Goal: Task Accomplishment & Management: Complete application form

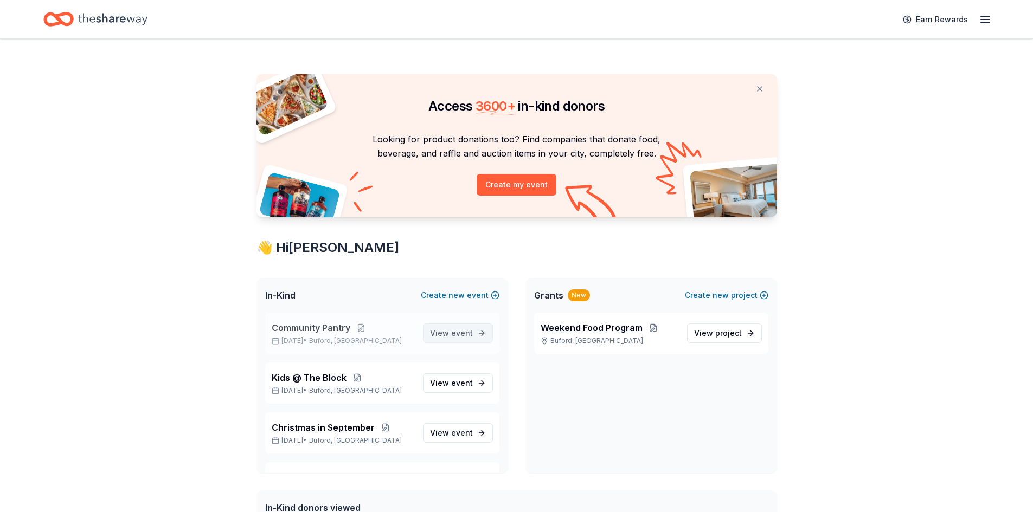
click at [451, 330] on span "event" at bounding box center [462, 333] width 22 height 9
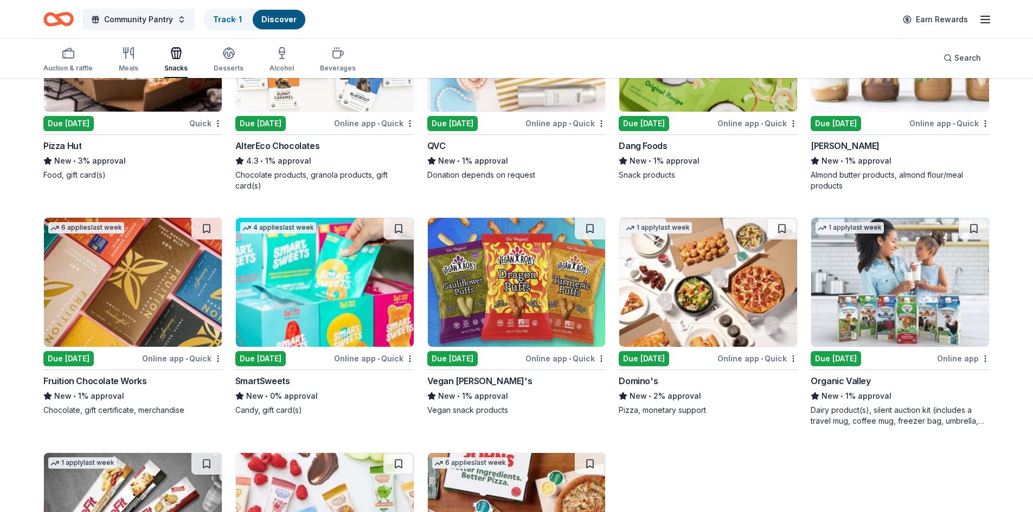
scroll to position [2420, 0]
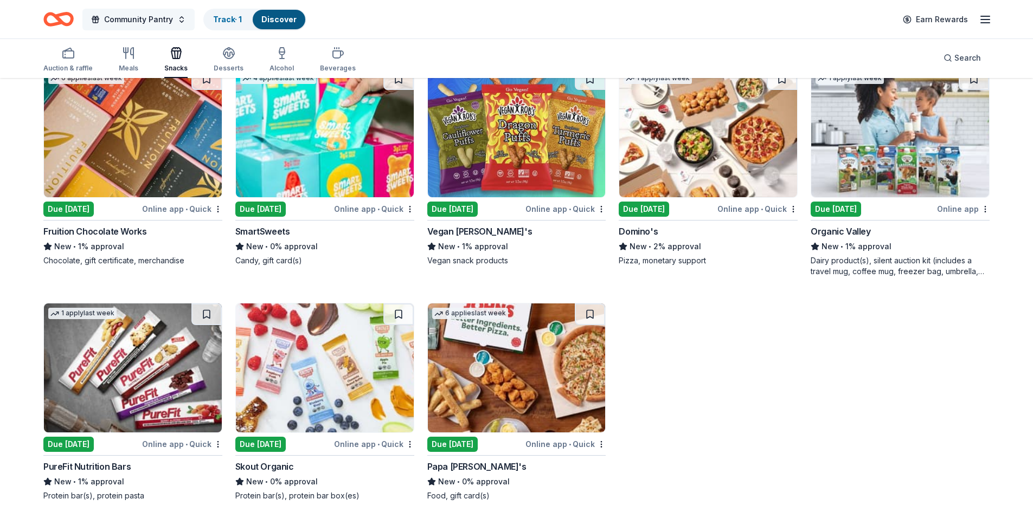
click at [130, 16] on span "Community Pantry" at bounding box center [138, 19] width 69 height 13
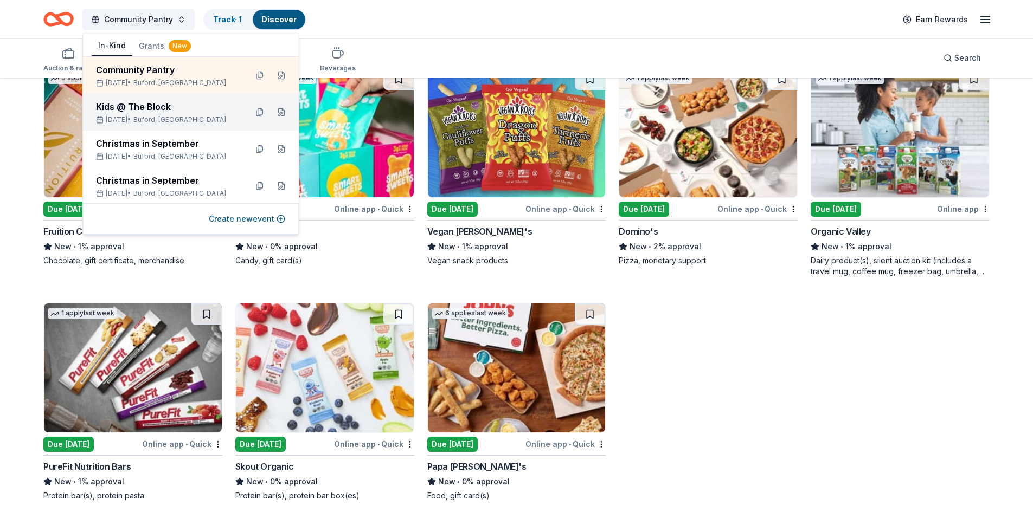
click at [141, 119] on div "Oct 01, 2025 • Buford, GA" at bounding box center [167, 119] width 142 height 9
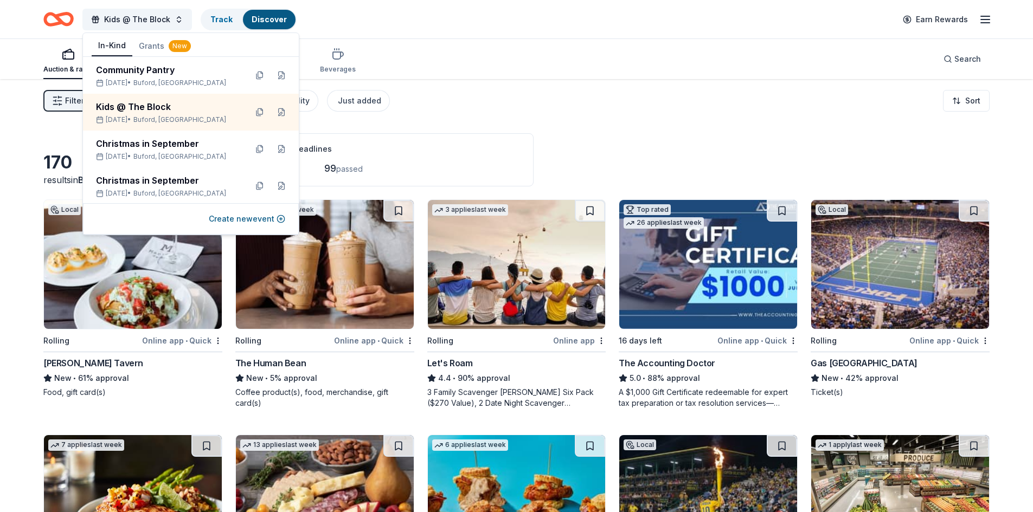
click at [490, 57] on div "Auction & raffle Meals Snacks Desserts Alcohol Beverages Search" at bounding box center [516, 59] width 946 height 40
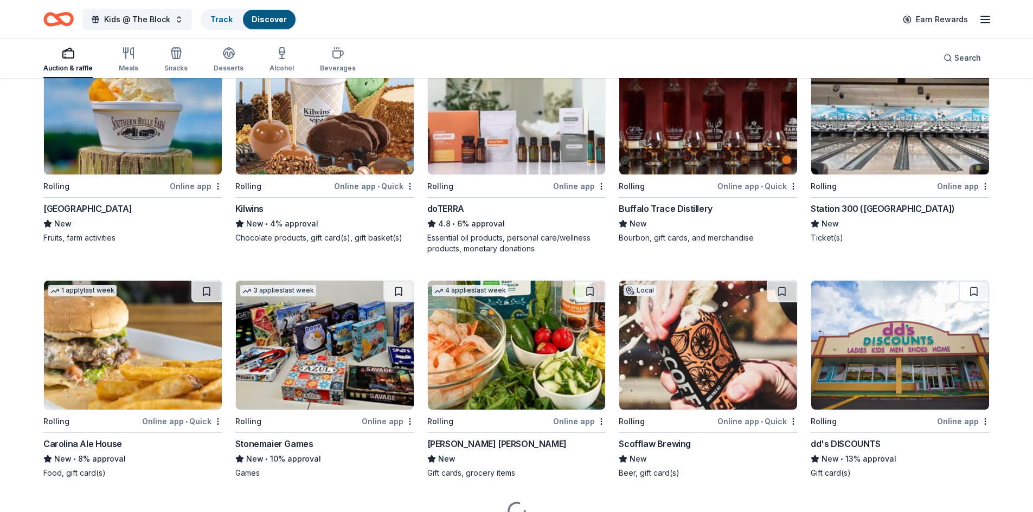
scroll to position [2043, 0]
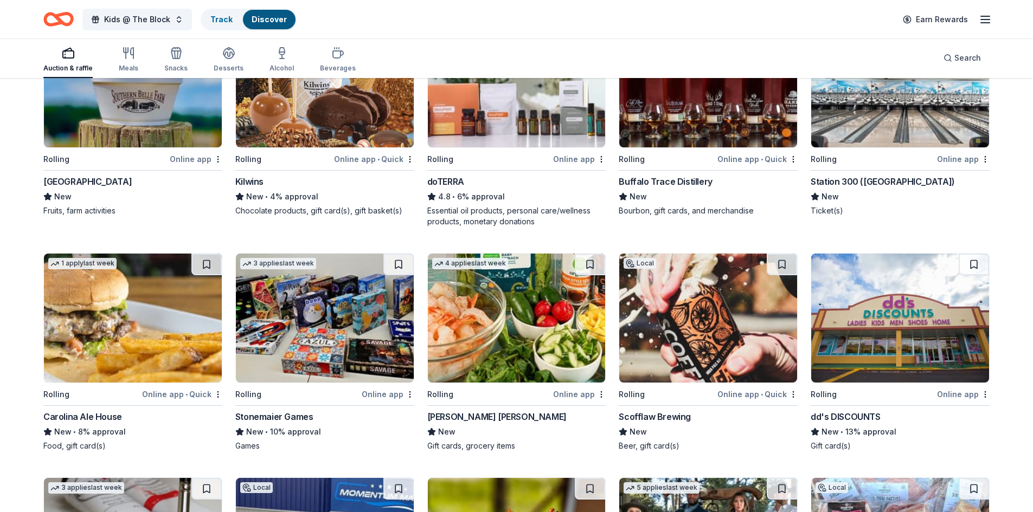
click at [291, 414] on div "Stonemaier Games" at bounding box center [274, 416] width 78 height 13
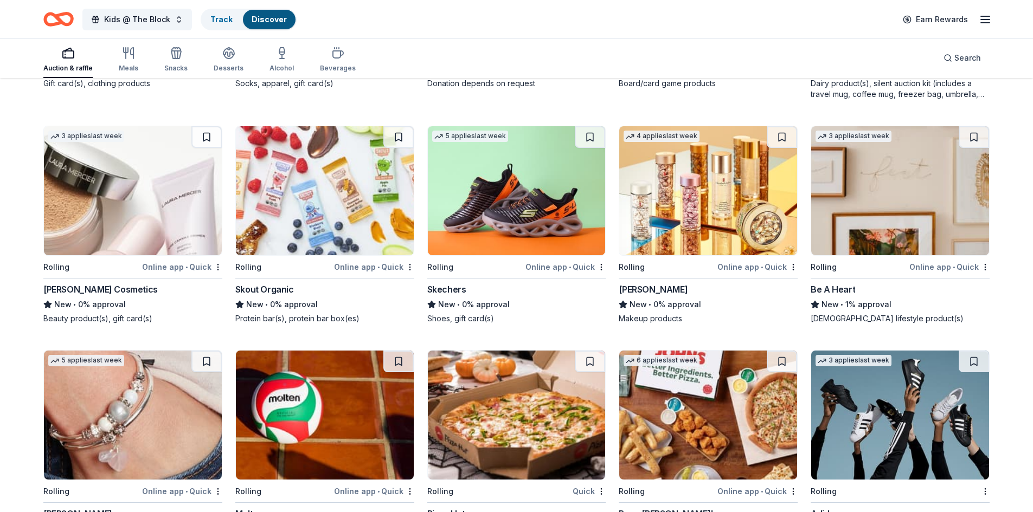
scroll to position [7500, 0]
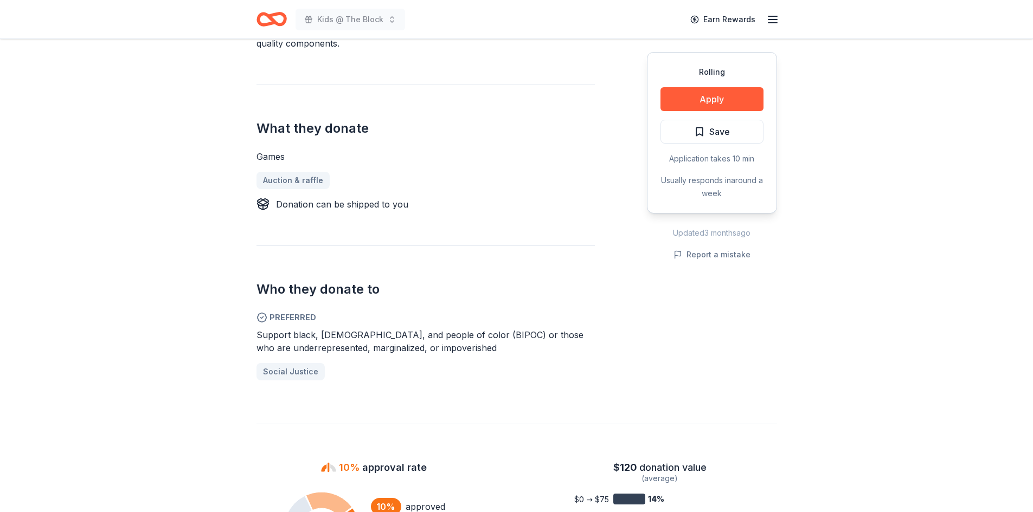
scroll to position [325, 0]
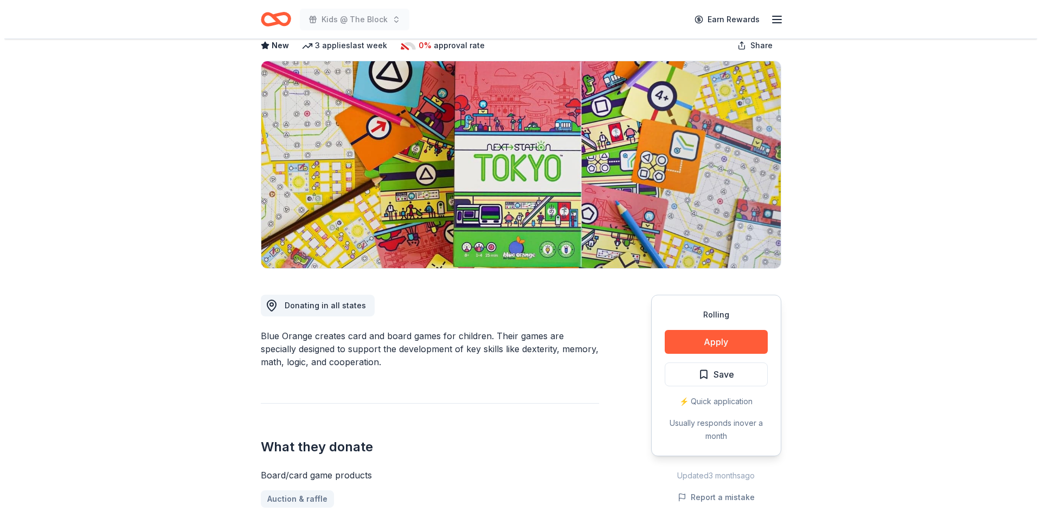
scroll to position [54, 0]
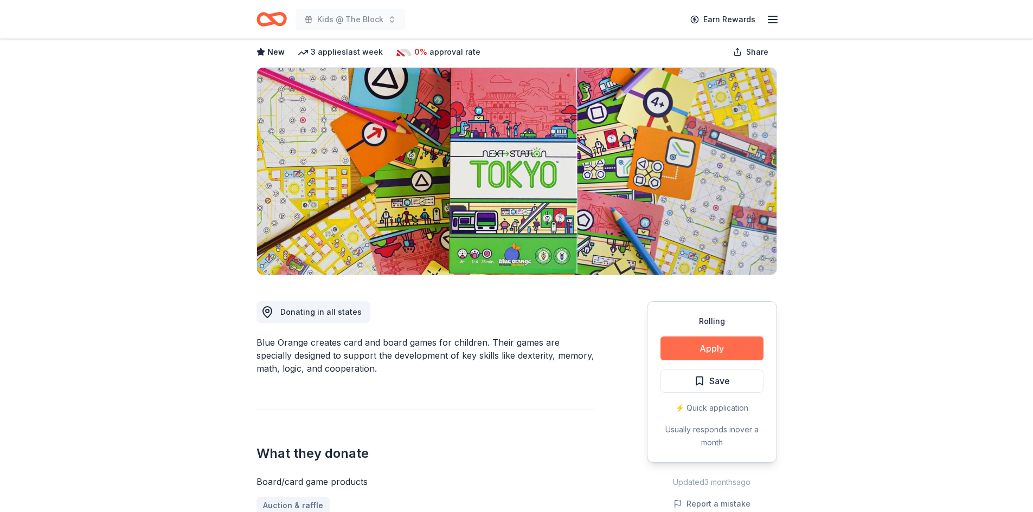
click at [678, 352] on button "Apply" at bounding box center [711, 349] width 103 height 24
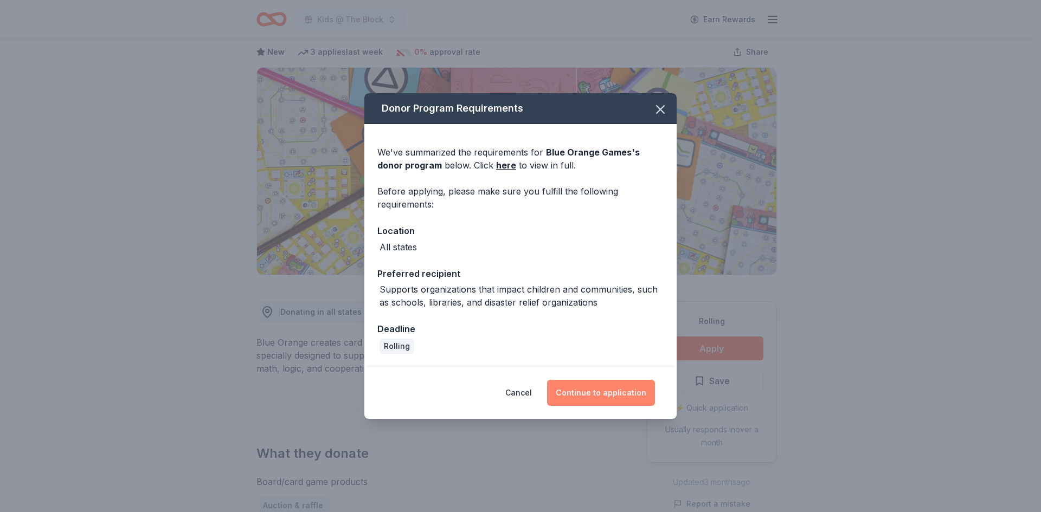
click at [571, 396] on button "Continue to application" at bounding box center [601, 393] width 108 height 26
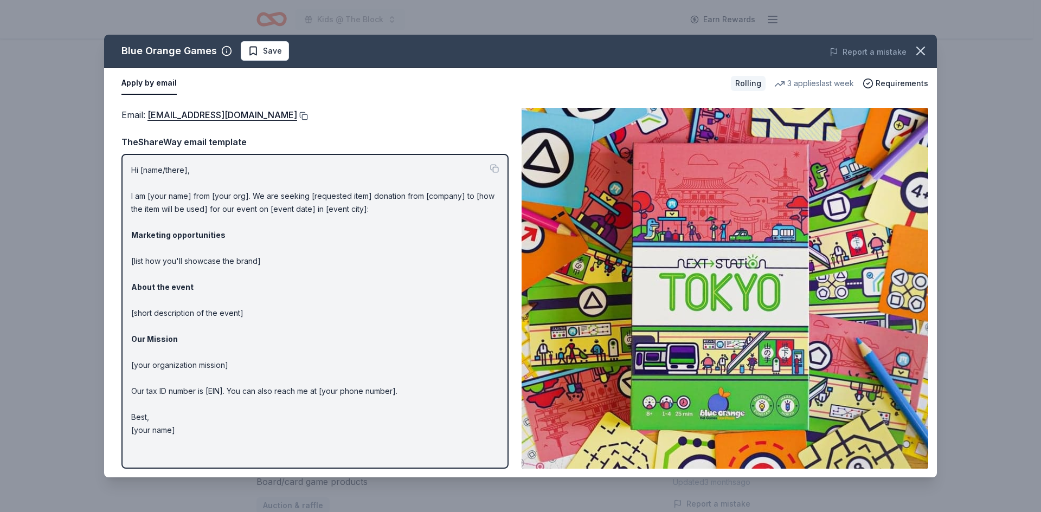
click at [297, 115] on button at bounding box center [302, 116] width 11 height 9
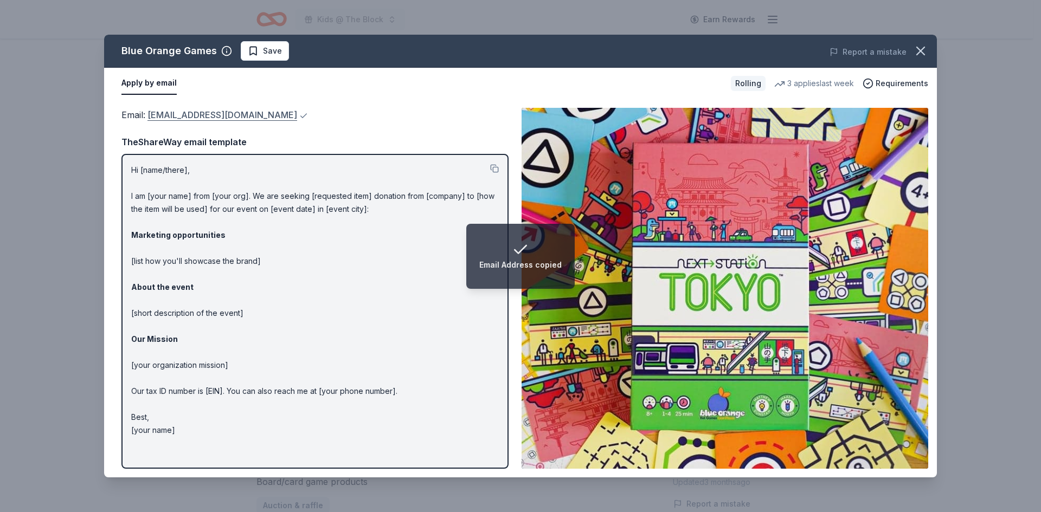
click at [230, 111] on link "pr@blueorangegames.com" at bounding box center [222, 115] width 150 height 14
click at [494, 169] on button at bounding box center [494, 168] width 9 height 9
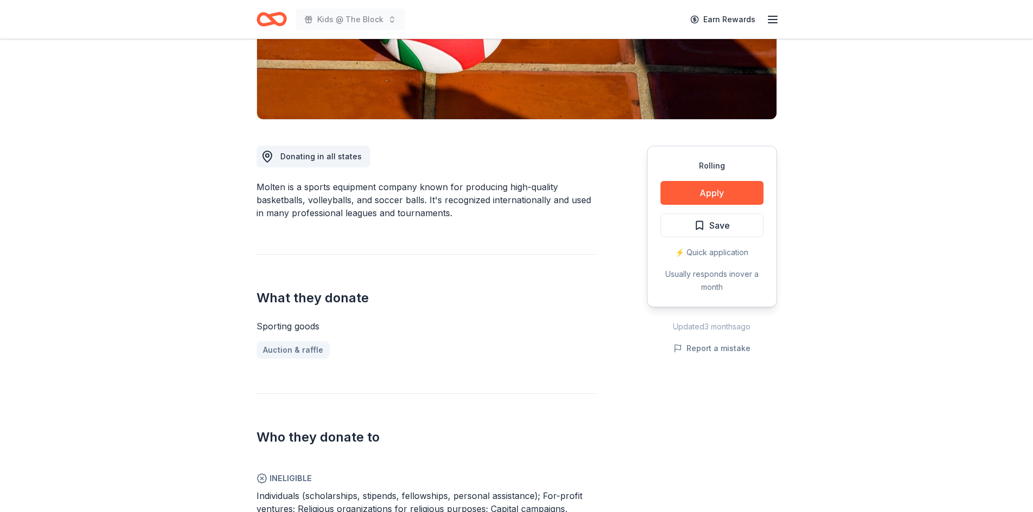
scroll to position [325, 0]
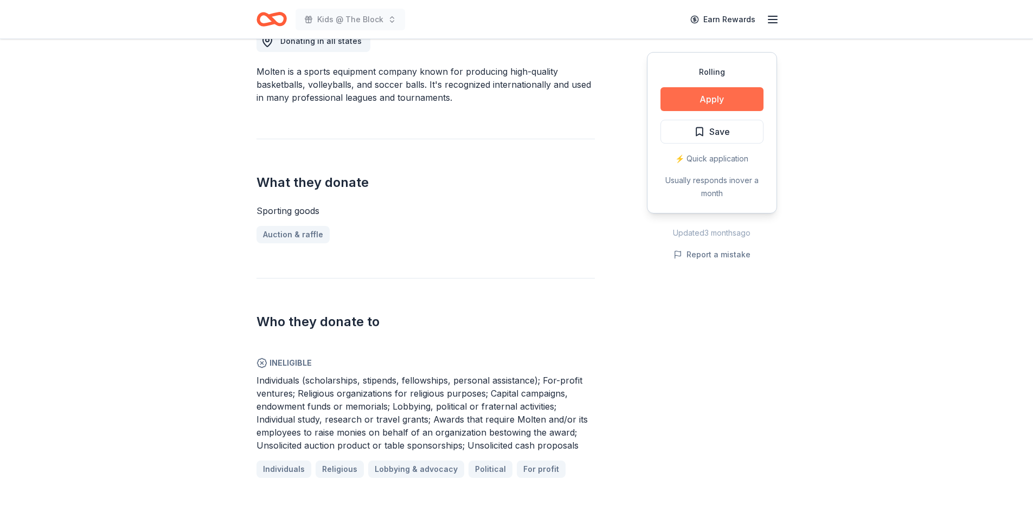
click at [692, 90] on button "Apply" at bounding box center [711, 99] width 103 height 24
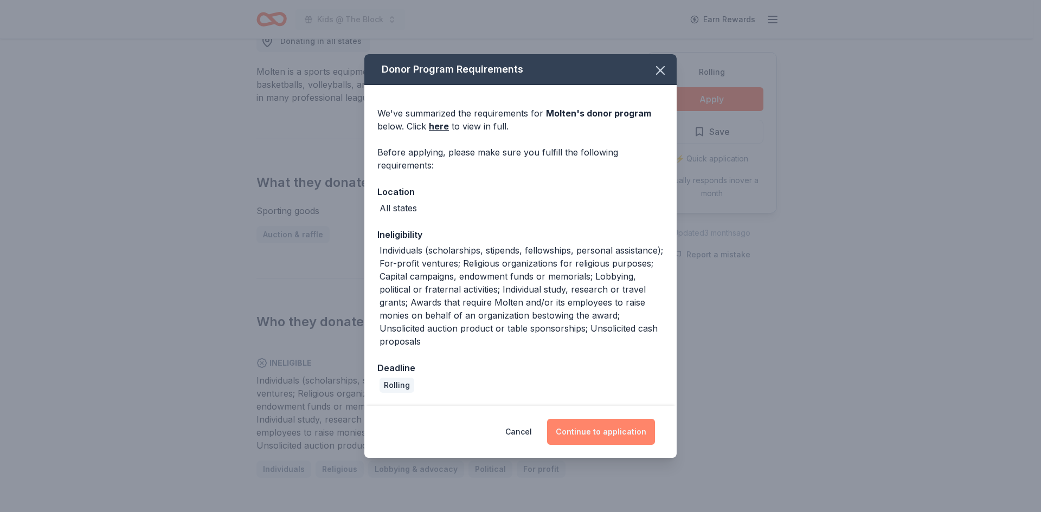
click at [624, 437] on button "Continue to application" at bounding box center [601, 432] width 108 height 26
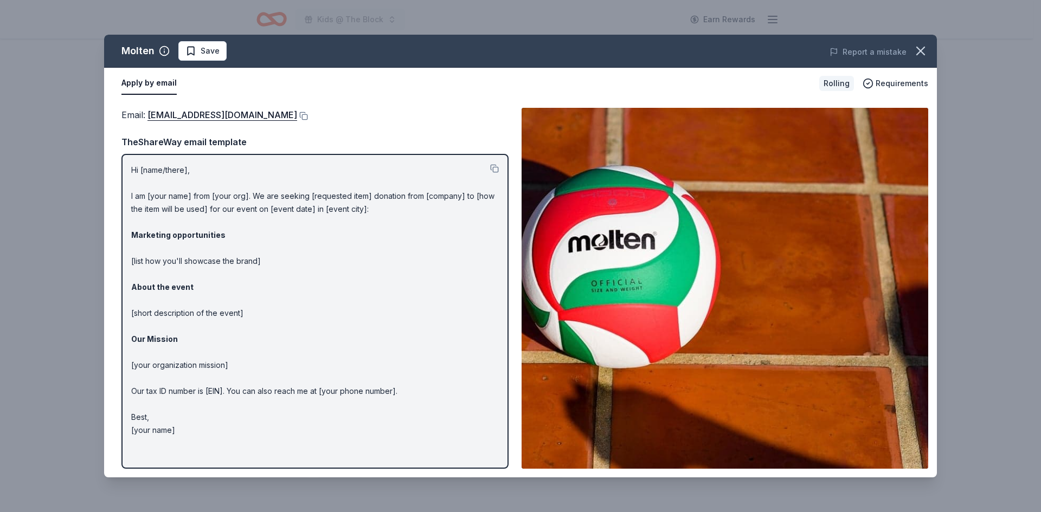
click at [410, 106] on div "Email : marketing@moltenusa.com Email : marketing@moltenusa.com TheShareWay ema…" at bounding box center [520, 288] width 833 height 378
click at [185, 112] on link "marketing@moltenusa.com" at bounding box center [222, 115] width 150 height 14
drag, startPoint x: 133, startPoint y: 166, endPoint x: 279, endPoint y: 426, distance: 298.2
click at [280, 426] on p "Hi [name/there], I am [your name] from [your org]. We are seeking [requested it…" at bounding box center [315, 300] width 368 height 273
drag, startPoint x: 275, startPoint y: 426, endPoint x: 264, endPoint y: 422, distance: 12.2
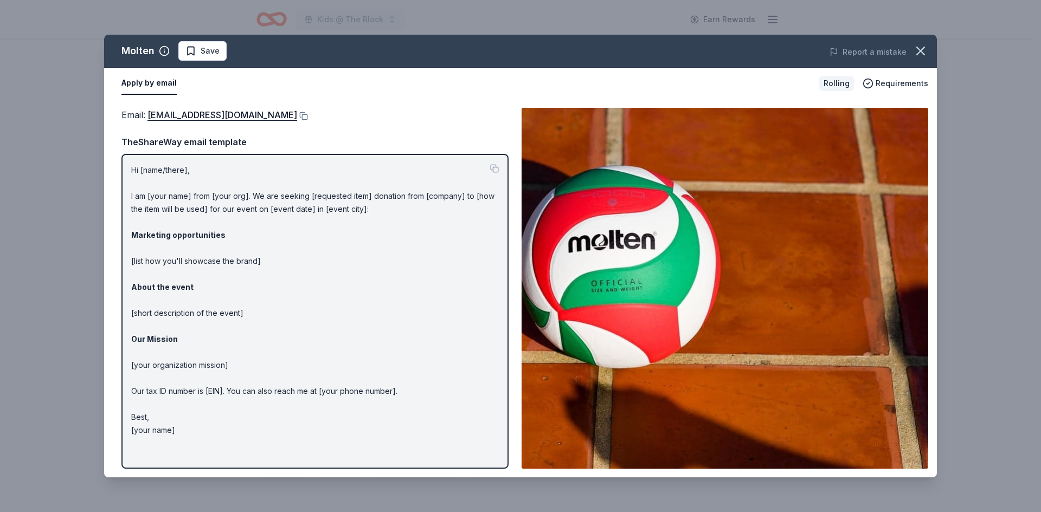
click at [274, 423] on p "Hi [name/there], I am [your name] from [your org]. We are seeking [requested it…" at bounding box center [315, 300] width 368 height 273
click at [494, 165] on button at bounding box center [494, 168] width 9 height 9
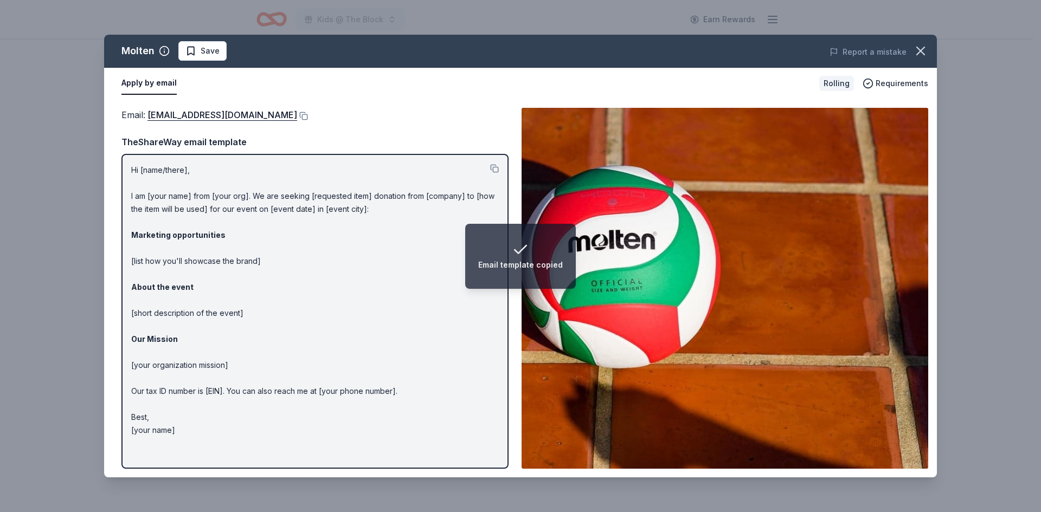
click at [43, 124] on div "Molten Save Report a mistake Apply by email Rolling Requirements Email : market…" at bounding box center [520, 256] width 1041 height 512
